Goal: Task Accomplishment & Management: Use online tool/utility

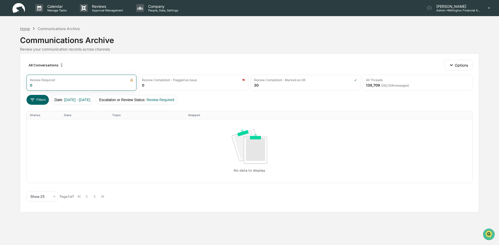
click at [23, 29] on div "Home" at bounding box center [25, 28] width 10 height 4
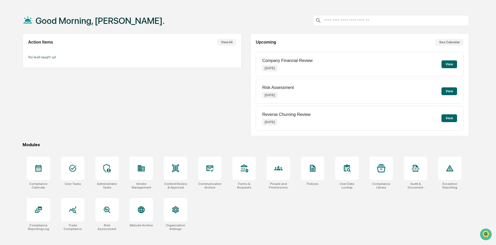
scroll to position [25, 0]
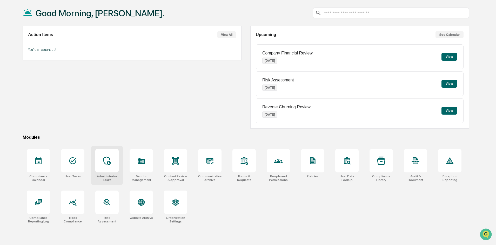
click at [113, 168] on div at bounding box center [106, 160] width 23 height 23
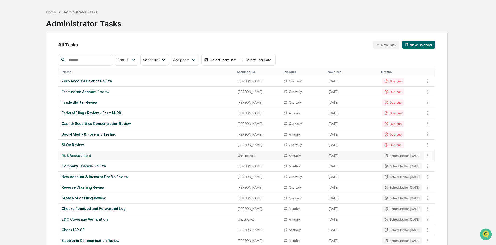
scroll to position [26, 0]
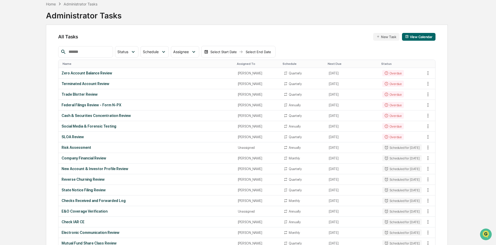
click at [94, 50] on input "text" at bounding box center [88, 52] width 44 height 7
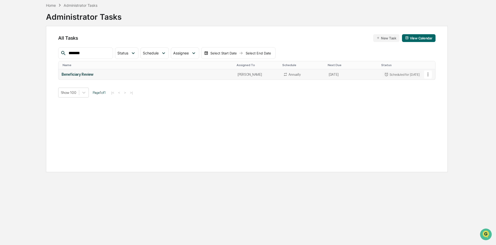
type input "*******"
click at [71, 75] on div "Beneficiary Review" at bounding box center [147, 74] width 170 height 4
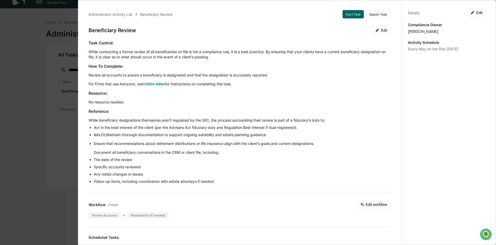
scroll to position [0, 0]
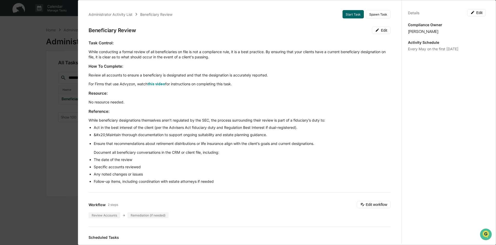
click at [37, 154] on div "Administrator Activity List Beneficiary Review Start Task Spawn Task Beneficiar…" at bounding box center [248, 122] width 496 height 245
